Goal: Navigation & Orientation: Find specific page/section

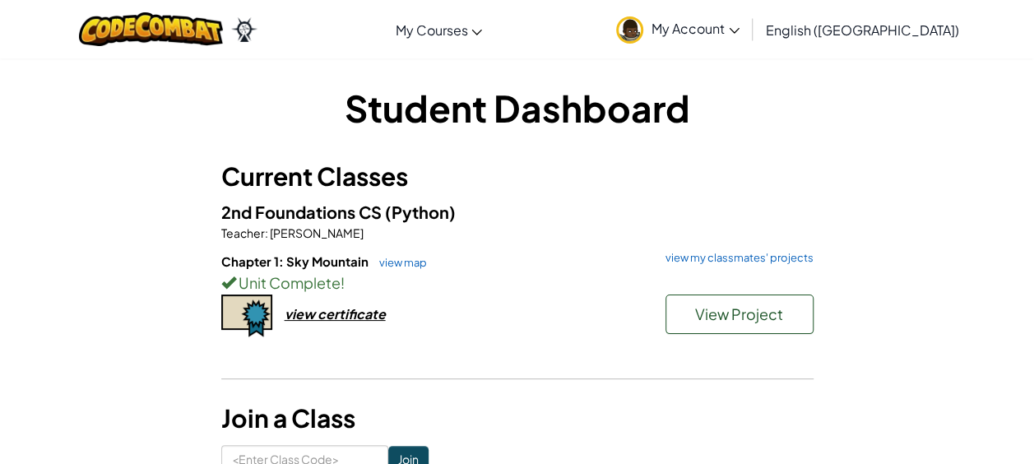
click at [910, 262] on div "Student Dashboard Current Classes 2nd Foundations CS (Python) Teacher : [PERSON…" at bounding box center [517, 277] width 962 height 391
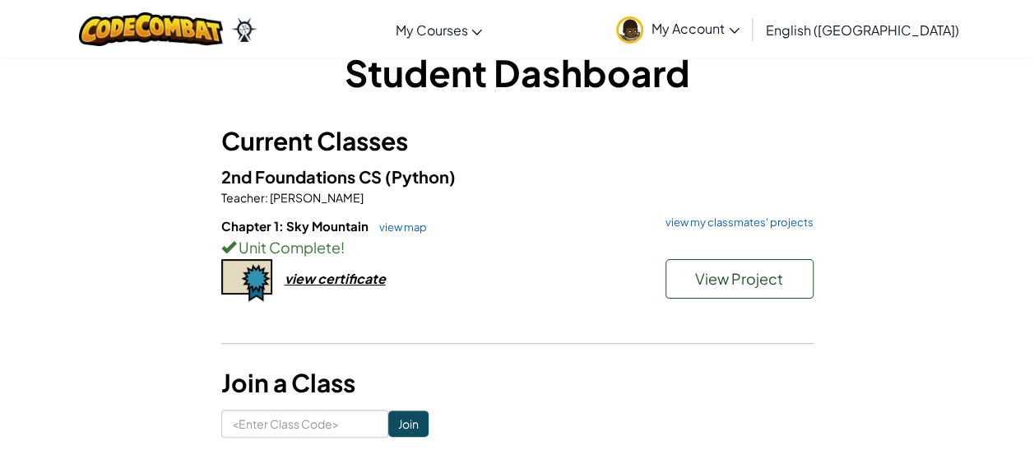
scroll to position [36, 0]
